Goal: Information Seeking & Learning: Learn about a topic

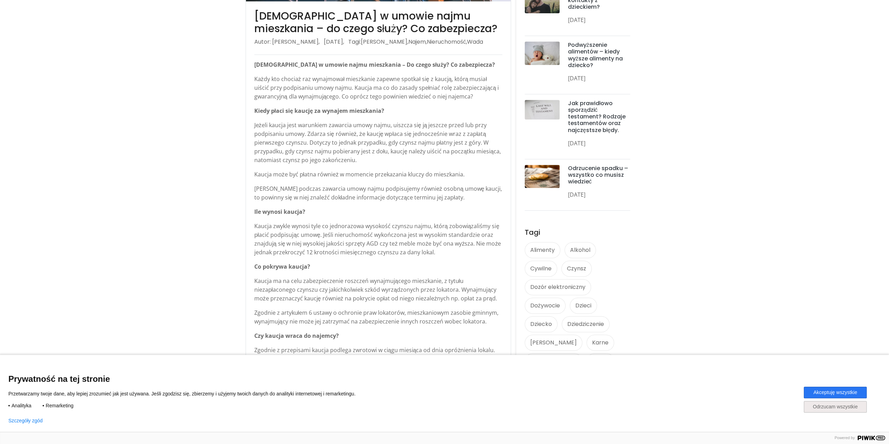
click at [835, 410] on button "Odrzucam wszystkie" at bounding box center [834, 407] width 63 height 12
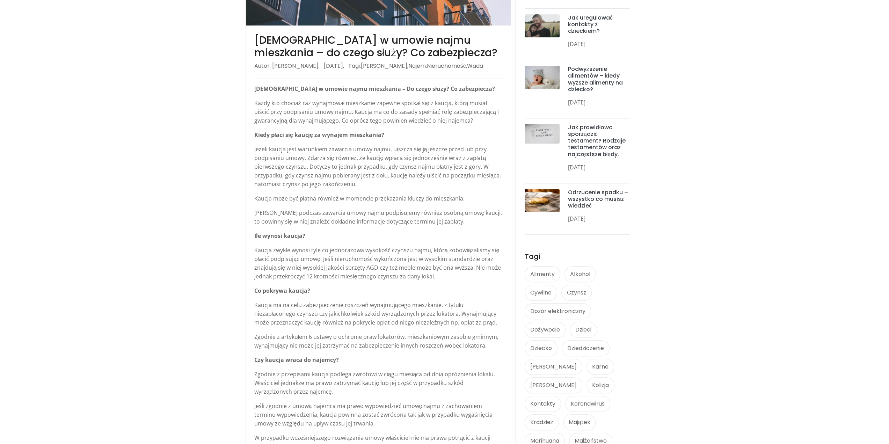
scroll to position [244, 0]
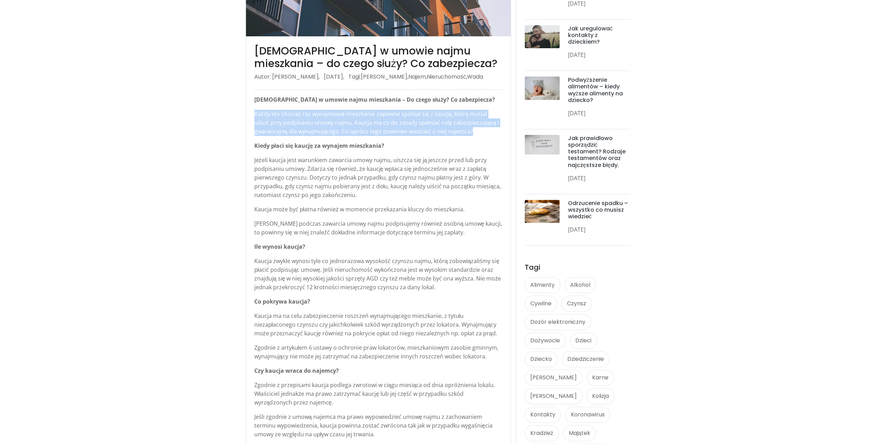
drag, startPoint x: 253, startPoint y: 112, endPoint x: 471, endPoint y: 133, distance: 219.2
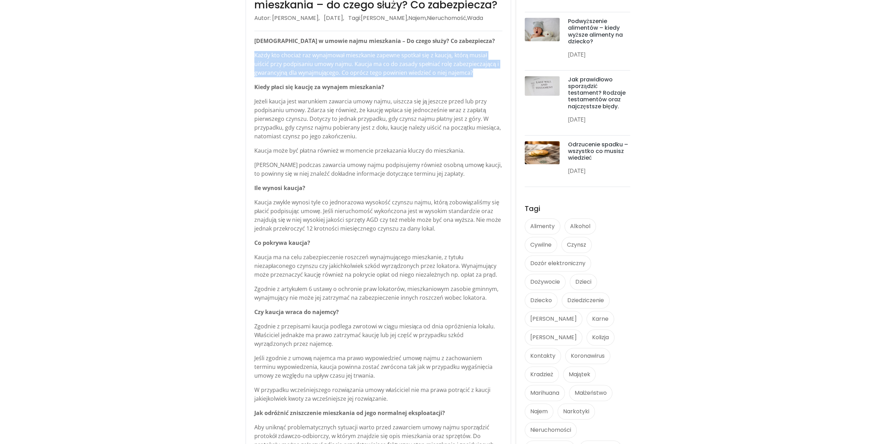
scroll to position [314, 0]
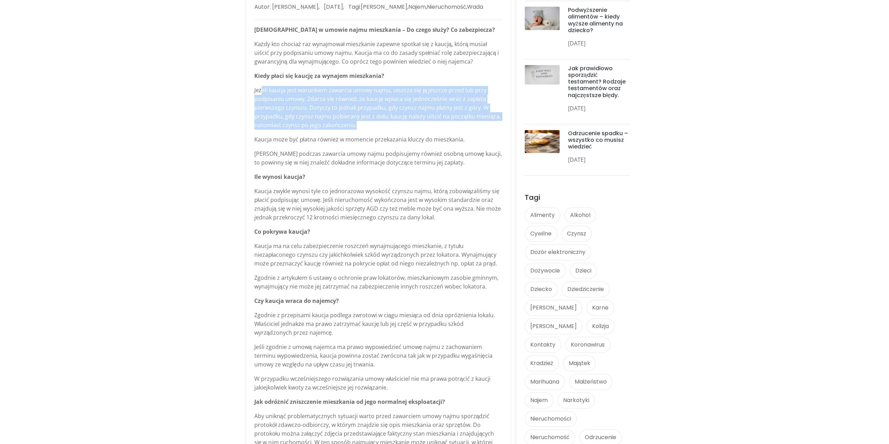
drag, startPoint x: 260, startPoint y: 84, endPoint x: 375, endPoint y: 129, distance: 123.8
click at [375, 129] on div "[DEMOGRAPHIC_DATA] w umowie najmu mieszkania – Do czego służy? Co zabezpiecza? …" at bounding box center [378, 424] width 248 height 799
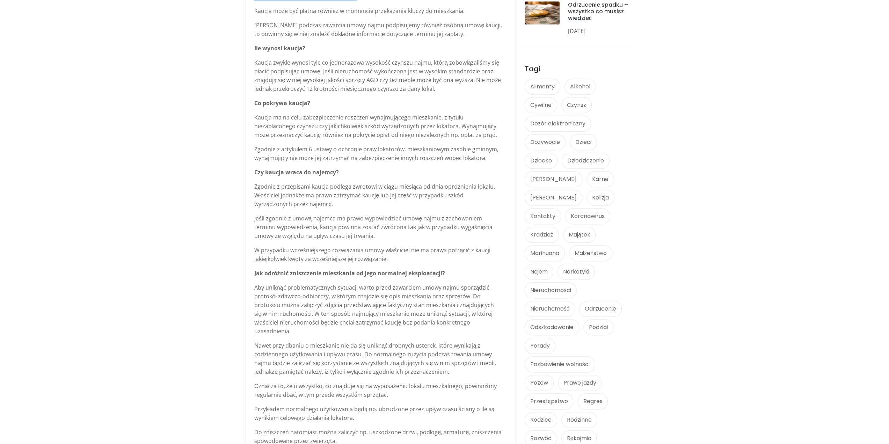
scroll to position [454, 0]
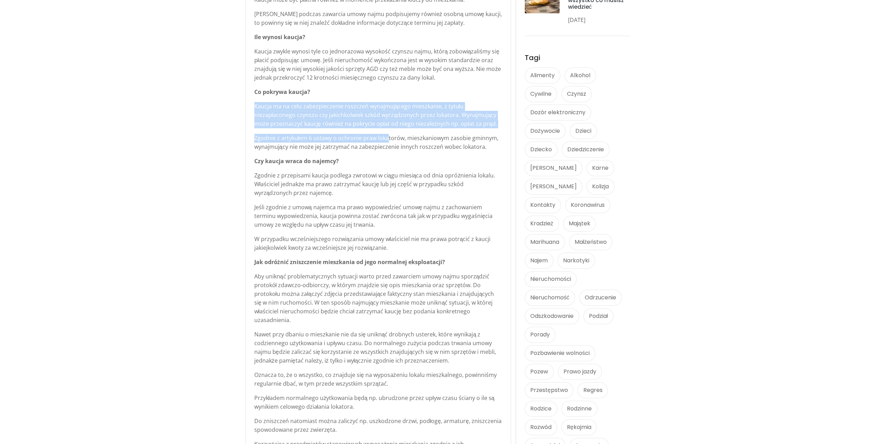
drag, startPoint x: 255, startPoint y: 108, endPoint x: 387, endPoint y: 137, distance: 135.1
click at [387, 137] on div "[DEMOGRAPHIC_DATA] w umowie najmu mieszkania – Do czego służy? Co zabezpiecza? …" at bounding box center [378, 285] width 248 height 799
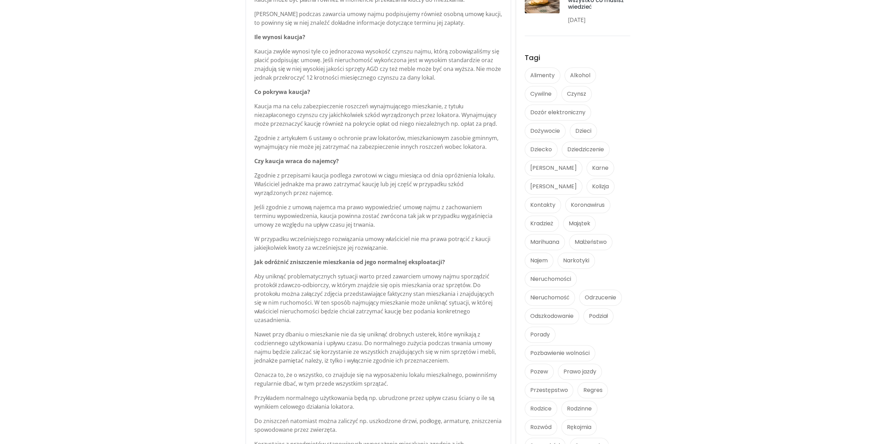
click at [376, 143] on p "Zgodnie z artykułem 6 ustawy o ochronie praw lokatorów, mieszkaniowym zasobie g…" at bounding box center [378, 142] width 248 height 17
drag, startPoint x: 337, startPoint y: 137, endPoint x: 400, endPoint y: 137, distance: 63.2
click at [400, 137] on p "Zgodnie z artykułem 6 ustawy o ochronie praw lokatorów, mieszkaniowym zasobie g…" at bounding box center [378, 142] width 248 height 17
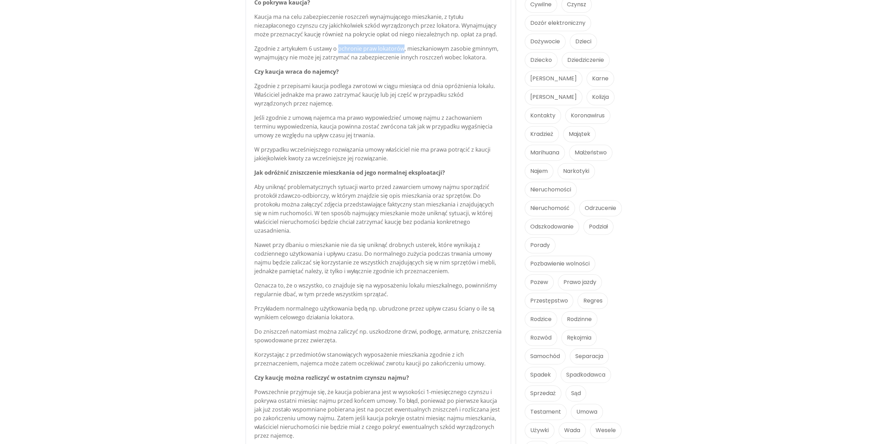
scroll to position [559, 0]
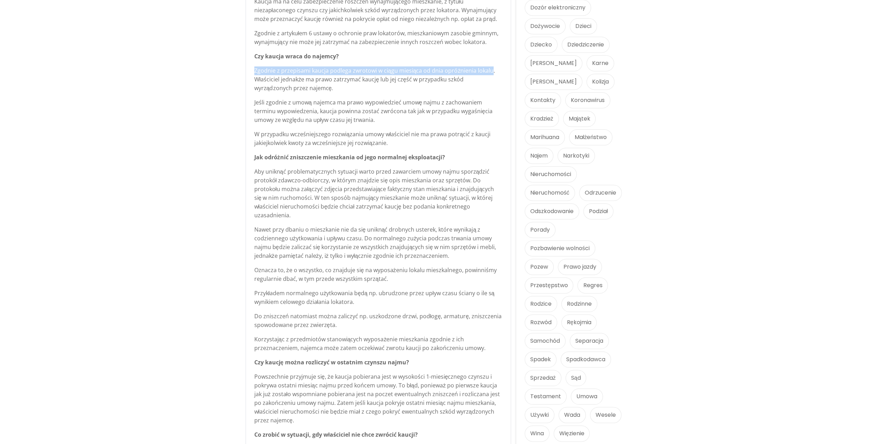
drag, startPoint x: 489, startPoint y: 69, endPoint x: 251, endPoint y: 66, distance: 237.5
click at [251, 66] on div "[DEMOGRAPHIC_DATA] w umowie najmu mieszkania – do czego służy? Co zabezpiecza? …" at bounding box center [378, 158] width 265 height 872
click at [246, 80] on div "[DEMOGRAPHIC_DATA] w umowie najmu mieszkania – do czego służy? Co zabezpiecza? …" at bounding box center [378, 158] width 265 height 872
drag, startPoint x: 252, startPoint y: 73, endPoint x: 501, endPoint y: 93, distance: 250.0
click at [501, 93] on div "[DEMOGRAPHIC_DATA] w umowie najmu mieszkania – do czego służy? Co zabezpiecza? …" at bounding box center [378, 158] width 265 height 872
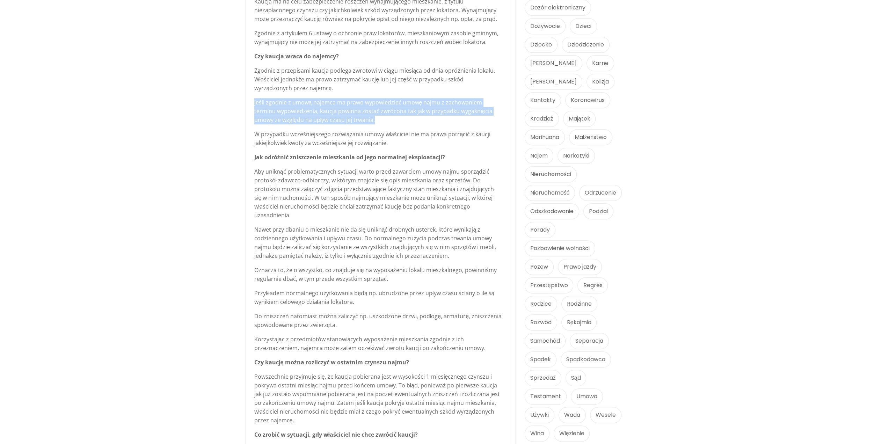
drag, startPoint x: 250, startPoint y: 101, endPoint x: 363, endPoint y: 118, distance: 114.8
click at [363, 118] on div "[DEMOGRAPHIC_DATA] w umowie najmu mieszkania – do czego służy? Co zabezpiecza? …" at bounding box center [378, 158] width 265 height 872
click at [363, 118] on p "Jeśli zgodnie z umową najemca ma prawo wypowiedzieć umowę najmu z zachowaniem t…" at bounding box center [378, 111] width 248 height 26
drag, startPoint x: 356, startPoint y: 121, endPoint x: 243, endPoint y: 98, distance: 115.4
click at [243, 98] on section "[DEMOGRAPHIC_DATA] w umowie najmu mieszkania – do czego służy? Co zabezpiecza? …" at bounding box center [444, 70] width 889 height 1084
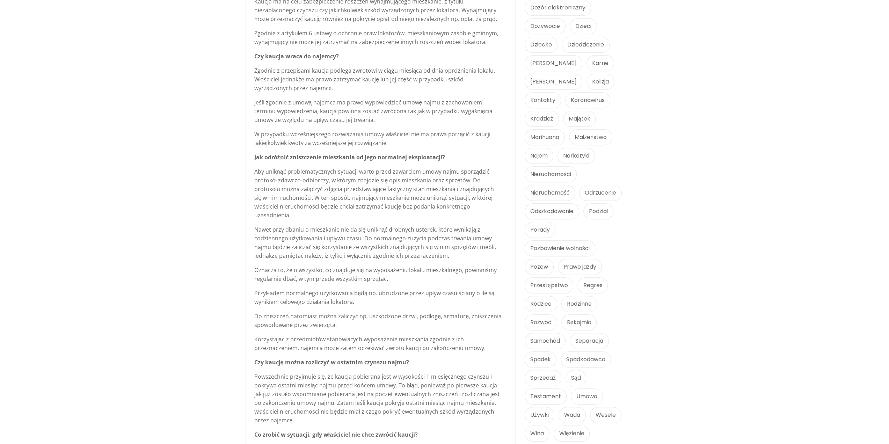
click at [246, 131] on div "[DEMOGRAPHIC_DATA] w umowie najmu mieszkania – do czego służy? Co zabezpiecza? …" at bounding box center [378, 158] width 265 height 872
drag, startPoint x: 252, startPoint y: 134, endPoint x: 428, endPoint y: 143, distance: 176.9
click at [428, 143] on div "[DEMOGRAPHIC_DATA] w umowie najmu mieszkania – do czego służy? Co zabezpiecza? …" at bounding box center [378, 158] width 265 height 872
click at [428, 143] on p "W przypadku wcześniejszego rozwiązania umowy właściciel nie ma prawa potrącić z…" at bounding box center [378, 138] width 248 height 17
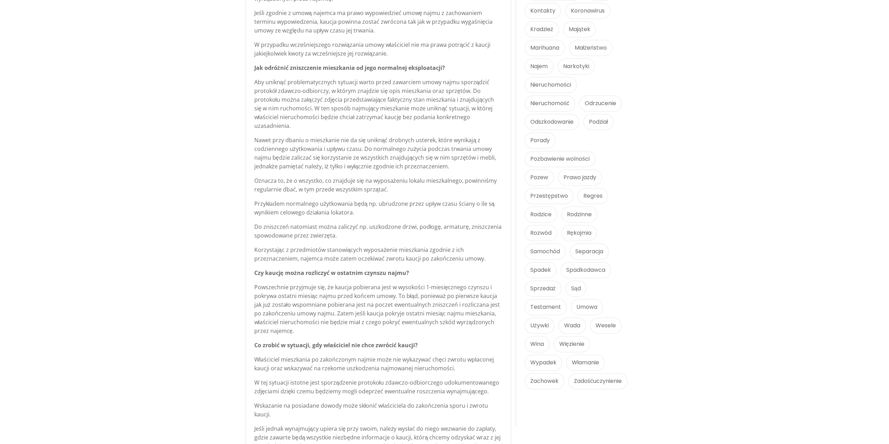
scroll to position [663, 0]
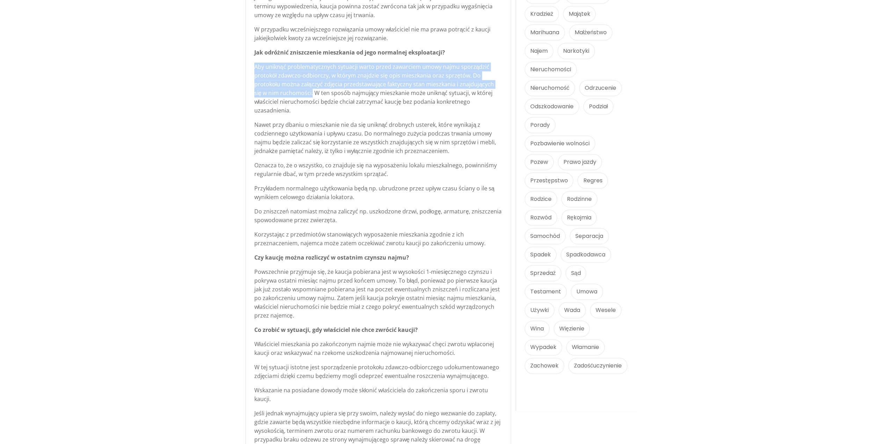
drag, startPoint x: 252, startPoint y: 66, endPoint x: 303, endPoint y: 96, distance: 59.0
click at [303, 96] on div "[DEMOGRAPHIC_DATA] w umowie najmu mieszkania – do czego służy? Co zabezpiecza? …" at bounding box center [378, 53] width 265 height 872
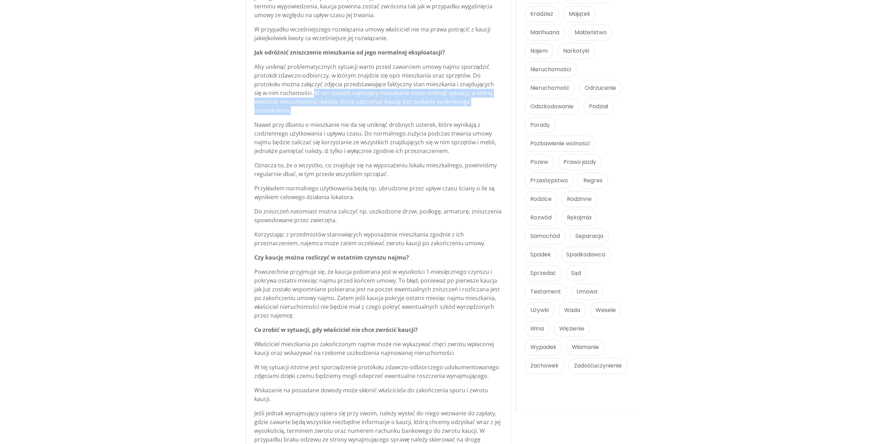
drag, startPoint x: 304, startPoint y: 94, endPoint x: 313, endPoint y: 113, distance: 20.8
click at [307, 109] on p "Aby uniknąć problematycznych sytuacji warto przed zawarciem umowy najmu sporząd…" at bounding box center [378, 89] width 248 height 52
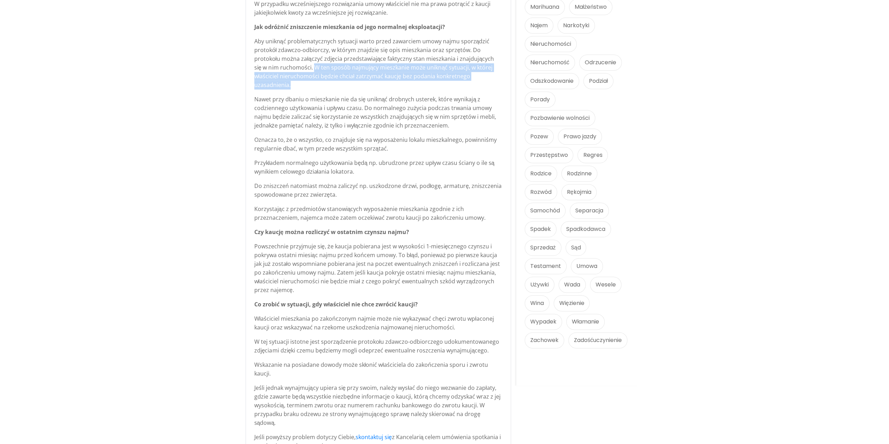
scroll to position [698, 0]
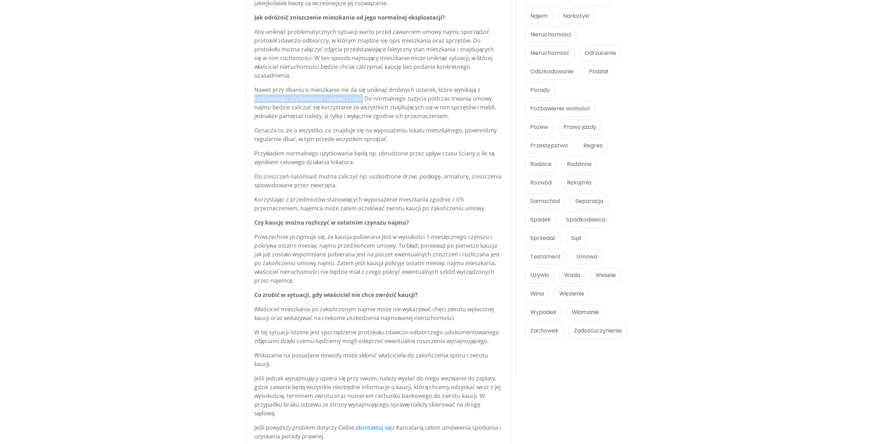
drag, startPoint x: 281, startPoint y: 97, endPoint x: 361, endPoint y: 99, distance: 79.6
click at [361, 100] on div "[DEMOGRAPHIC_DATA] w umowie najmu mieszkania – do czego służy? Co zabezpiecza? …" at bounding box center [378, 18] width 265 height 872
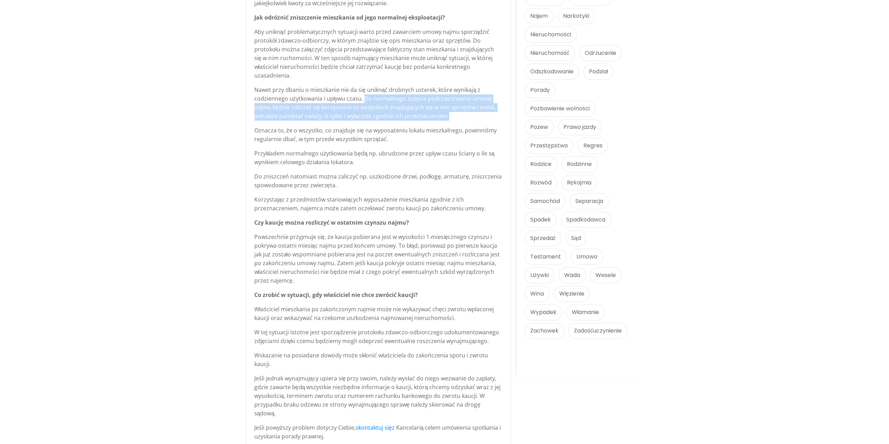
drag, startPoint x: 363, startPoint y: 98, endPoint x: 458, endPoint y: 118, distance: 97.1
click at [458, 118] on p "Nawet przy dbaniu o mieszkanie nie da się uniknąć drobnych usterek, które wynik…" at bounding box center [378, 103] width 248 height 35
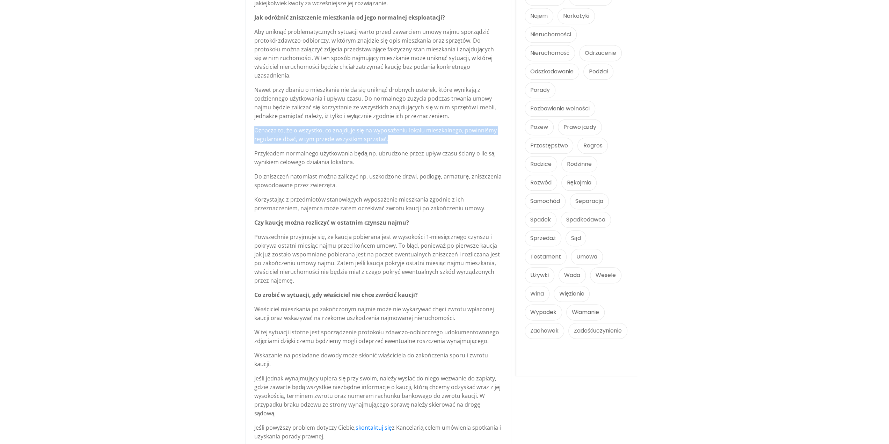
drag, startPoint x: 256, startPoint y: 131, endPoint x: 429, endPoint y: 137, distance: 173.3
click at [429, 137] on p "Oznacza to, że o wszystko, co znajduje się na wyposażeniu lokalu mieszkalnego, …" at bounding box center [378, 134] width 248 height 17
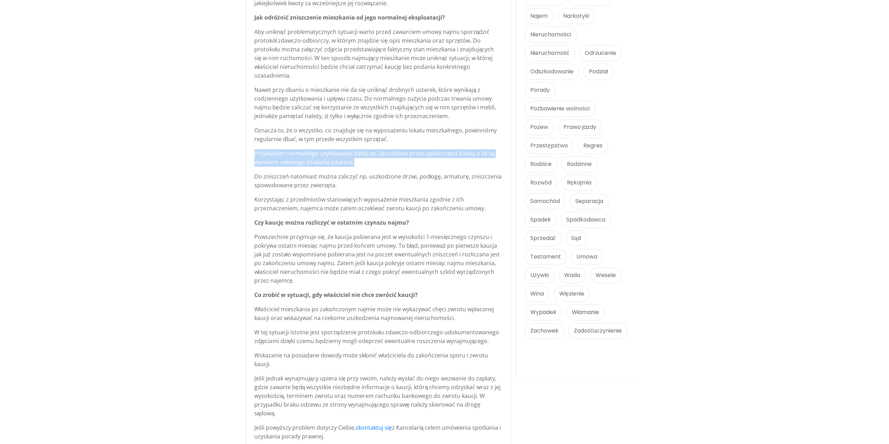
drag, startPoint x: 251, startPoint y: 154, endPoint x: 385, endPoint y: 161, distance: 134.3
click at [385, 161] on div "[DEMOGRAPHIC_DATA] w umowie najmu mieszkania – do czego służy? Co zabezpiecza? …" at bounding box center [378, 18] width 265 height 872
click at [384, 162] on p "Przykładem normalnego użytkowania będą np. ubrudzone przez upływ czasu ściany o…" at bounding box center [378, 157] width 248 height 17
drag, startPoint x: 386, startPoint y: 152, endPoint x: 354, endPoint y: 166, distance: 34.9
click at [354, 166] on p "Przykładem normalnego użytkowania będą np. ubrudzone przez upływ czasu ściany o…" at bounding box center [378, 157] width 248 height 17
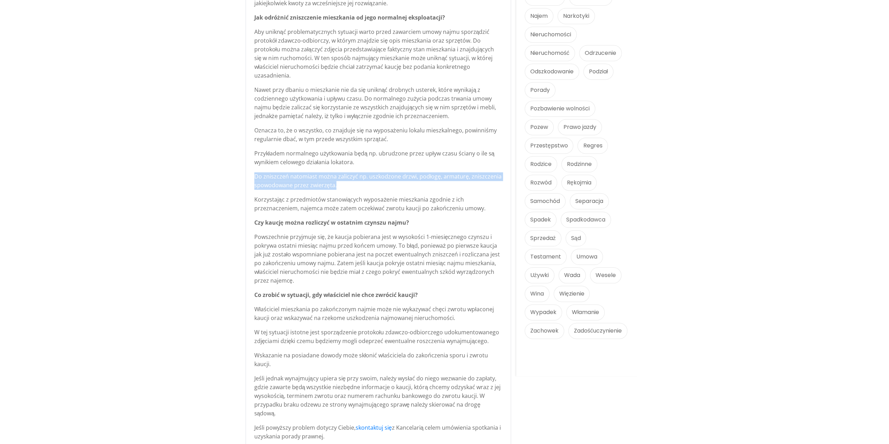
drag, startPoint x: 251, startPoint y: 177, endPoint x: 361, endPoint y: 184, distance: 110.6
click at [361, 184] on div "[DEMOGRAPHIC_DATA] w umowie najmu mieszkania – do czego służy? Co zabezpiecza? …" at bounding box center [378, 18] width 265 height 872
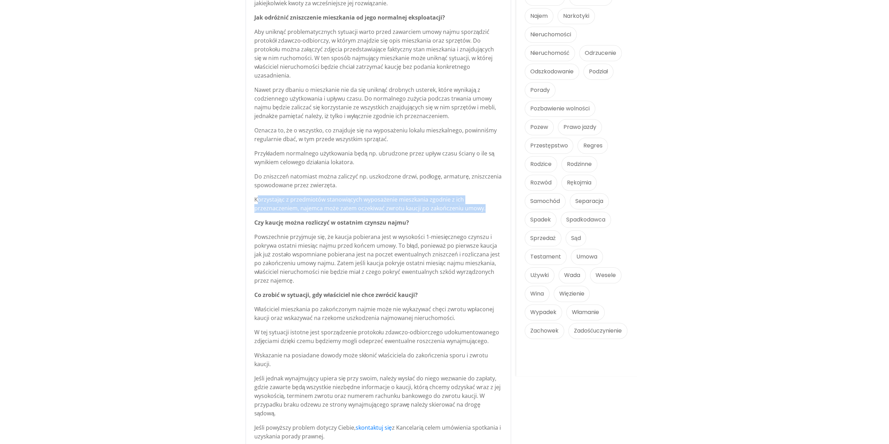
drag, startPoint x: 256, startPoint y: 200, endPoint x: 501, endPoint y: 212, distance: 245.8
click at [501, 212] on p "Korzystając z przedmiotów stanowiących wyposażenie mieszkania zgodnie z ich prz…" at bounding box center [378, 203] width 248 height 17
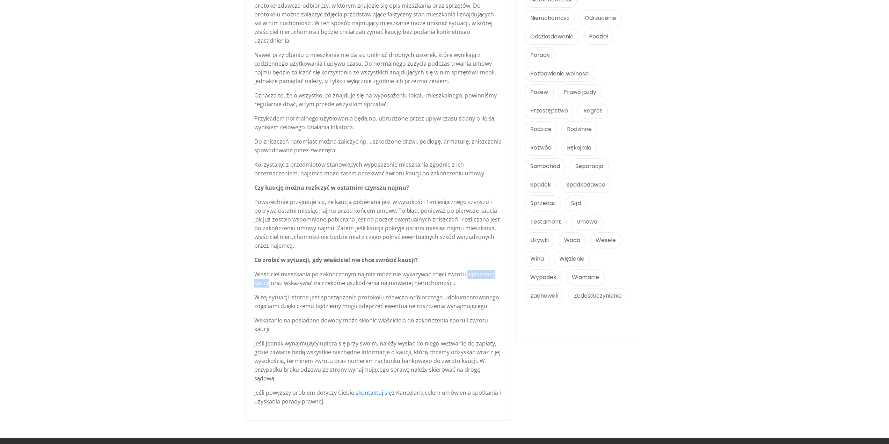
drag, startPoint x: 269, startPoint y: 283, endPoint x: 465, endPoint y: 278, distance: 196.6
click at [465, 278] on p "Właściciel mieszkania po zakończonym najmie może nie wykazywać chęci zwrotu wpł…" at bounding box center [378, 278] width 248 height 17
drag, startPoint x: 228, startPoint y: 306, endPoint x: 234, endPoint y: 303, distance: 7.0
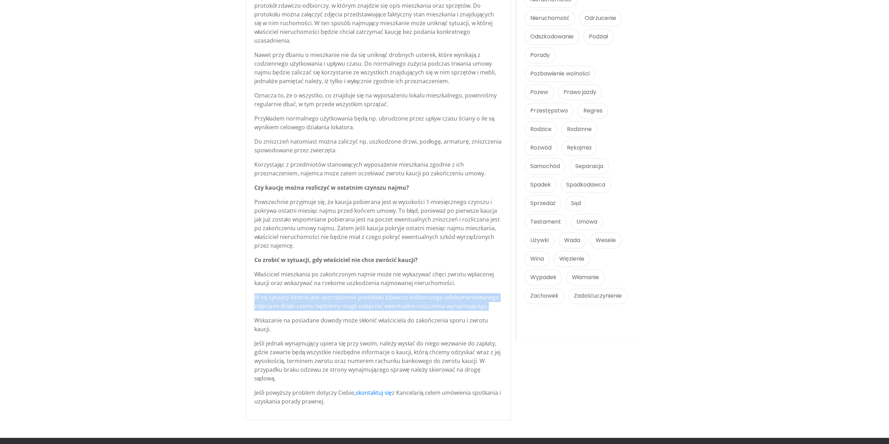
drag, startPoint x: 252, startPoint y: 297, endPoint x: 503, endPoint y: 302, distance: 250.8
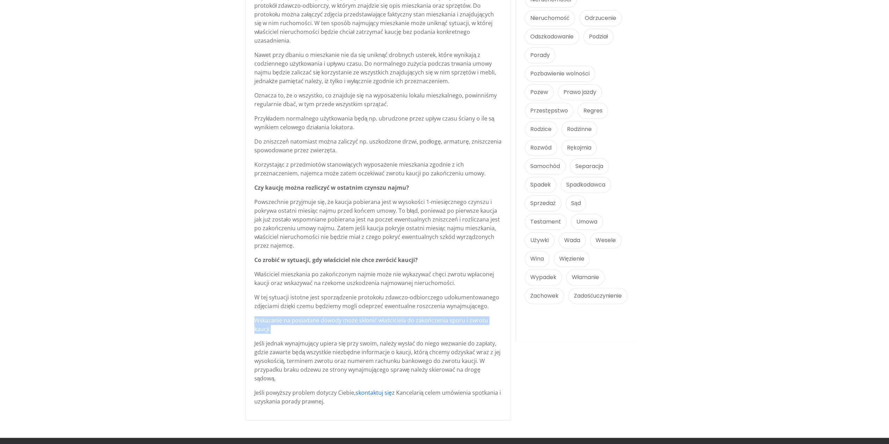
drag, startPoint x: 253, startPoint y: 320, endPoint x: 299, endPoint y: 328, distance: 45.7
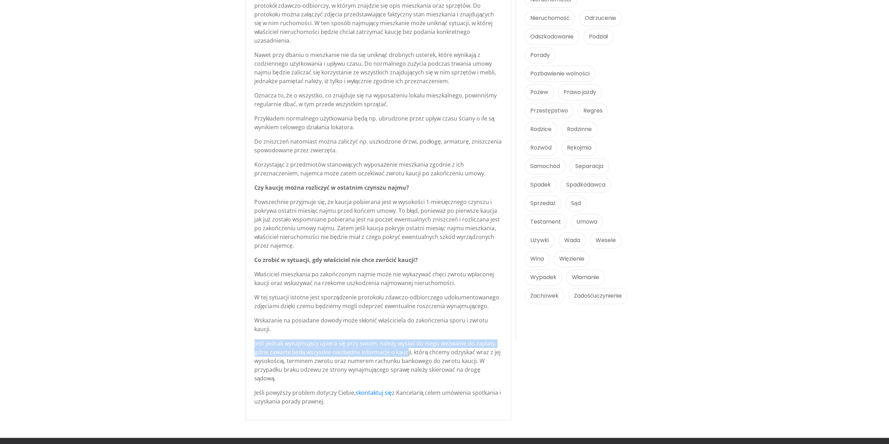
drag, startPoint x: 251, startPoint y: 345, endPoint x: 407, endPoint y: 352, distance: 155.9
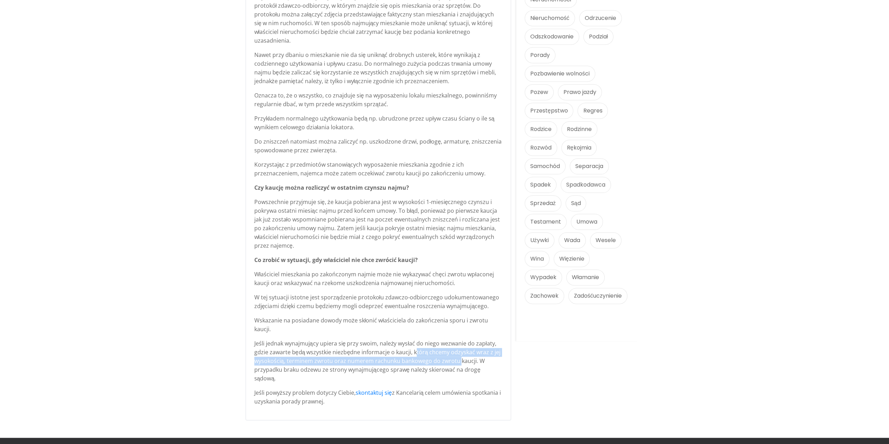
drag, startPoint x: 414, startPoint y: 352, endPoint x: 472, endPoint y: 361, distance: 58.9
click at [460, 360] on p "Jeśli jednak wynajmujący upiera się przy swoim, należy wysłać do niego wezwanie…" at bounding box center [378, 361] width 248 height 44
drag, startPoint x: 476, startPoint y: 362, endPoint x: 500, endPoint y: 371, distance: 25.5
click at [500, 371] on p "Jeśli jednak wynajmujący upiera się przy swoim, należy wysłać do niego wezwanie…" at bounding box center [378, 361] width 248 height 44
drag, startPoint x: 333, startPoint y: 396, endPoint x: 339, endPoint y: 398, distance: 6.3
